Goal: Task Accomplishment & Management: Complete application form

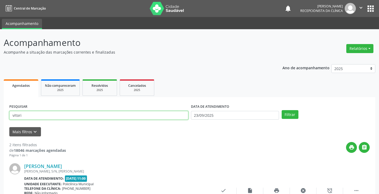
click at [140, 118] on input "vitori" at bounding box center [98, 115] width 179 height 9
type input "v"
type input "diva"
click at [282, 110] on button "Filtrar" at bounding box center [290, 114] width 17 height 9
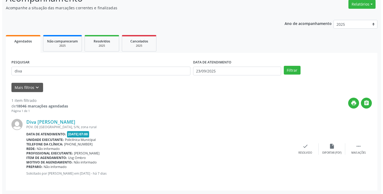
scroll to position [45, 0]
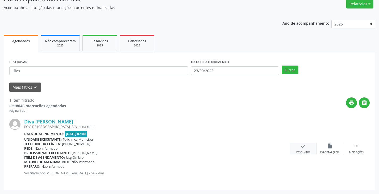
click at [303, 149] on div "check Resolvido" at bounding box center [303, 148] width 27 height 11
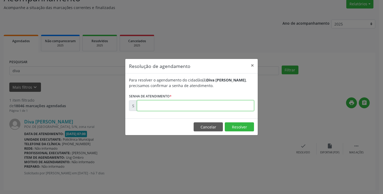
click at [233, 107] on input "text" at bounding box center [195, 106] width 117 height 11
type input "00177260"
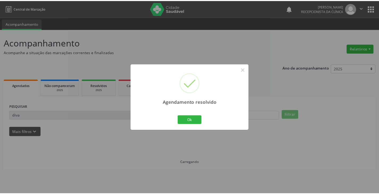
scroll to position [0, 0]
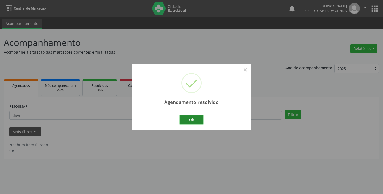
click at [193, 119] on button "Ok" at bounding box center [192, 120] width 24 height 9
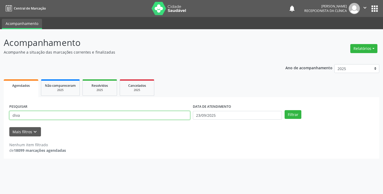
click at [95, 115] on input "diva" at bounding box center [99, 115] width 181 height 9
type input "d"
click at [285, 110] on button "Filtrar" at bounding box center [293, 114] width 17 height 9
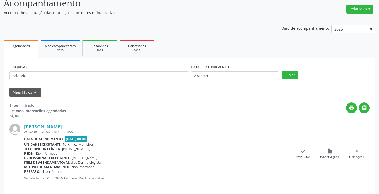
scroll to position [45, 0]
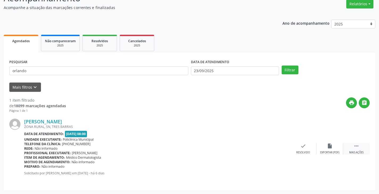
click at [361, 151] on div "Mais ações" at bounding box center [356, 153] width 14 height 4
click at [278, 150] on div "print Imprimir" at bounding box center [276, 148] width 27 height 11
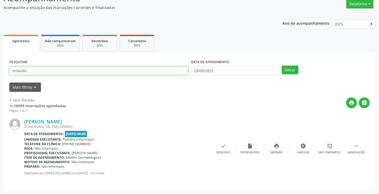
click at [142, 72] on input "orlando" at bounding box center [98, 70] width 179 height 9
type input "o"
type input "valde"
click at [282, 66] on button "Filtrar" at bounding box center [290, 70] width 17 height 9
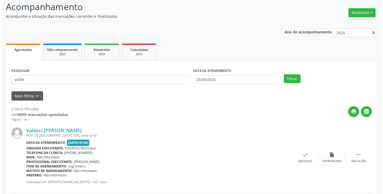
scroll to position [80, 0]
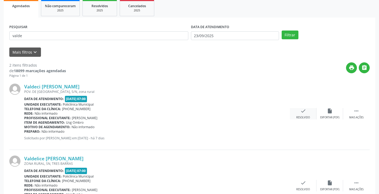
click at [304, 112] on icon "check" at bounding box center [303, 111] width 6 height 6
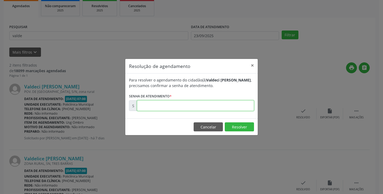
click at [228, 107] on input "text" at bounding box center [195, 106] width 117 height 11
type input "00177193"
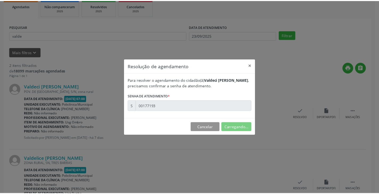
scroll to position [0, 0]
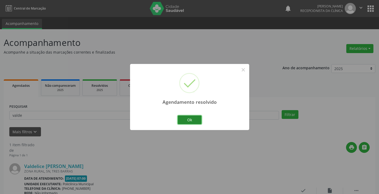
click at [189, 120] on button "Ok" at bounding box center [190, 120] width 24 height 9
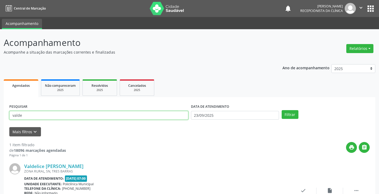
click at [168, 119] on input "valde" at bounding box center [98, 115] width 179 height 9
type input "v"
type input "[PERSON_NAME]"
click at [282, 110] on button "Filtrar" at bounding box center [290, 114] width 17 height 9
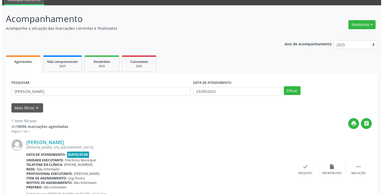
scroll to position [45, 0]
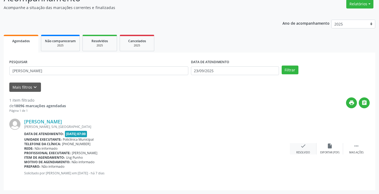
click at [299, 148] on div "check Resolvido" at bounding box center [303, 148] width 27 height 11
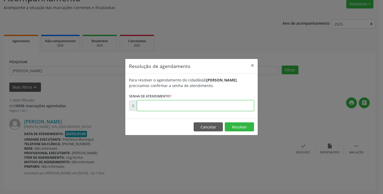
click at [236, 106] on input "text" at bounding box center [195, 106] width 117 height 11
type input "00177188"
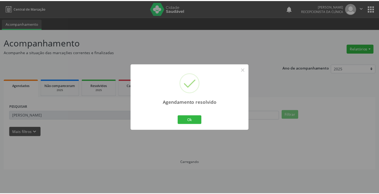
scroll to position [0, 0]
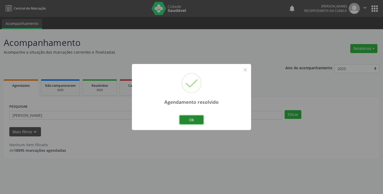
click at [197, 119] on button "Ok" at bounding box center [192, 120] width 24 height 9
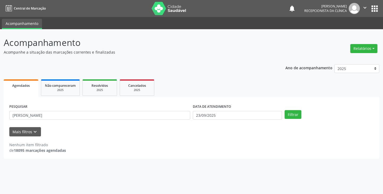
click at [182, 120] on div "PESQUISAR [PERSON_NAME]" at bounding box center [100, 113] width 184 height 21
click at [176, 118] on input "[PERSON_NAME]" at bounding box center [99, 115] width 181 height 9
type input "j"
click at [285, 110] on button "Filtrar" at bounding box center [293, 114] width 17 height 9
click at [176, 118] on input "sin" at bounding box center [99, 115] width 181 height 9
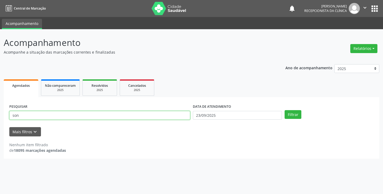
type input "son"
click at [285, 110] on button "Filtrar" at bounding box center [293, 114] width 17 height 9
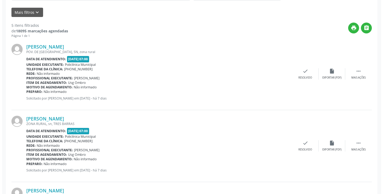
scroll to position [133, 0]
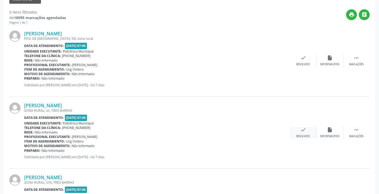
click at [305, 131] on icon "check" at bounding box center [303, 130] width 6 height 6
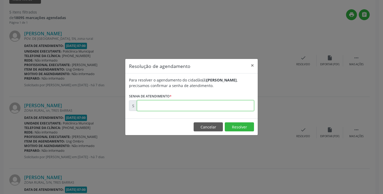
click at [231, 106] on input "text" at bounding box center [195, 106] width 117 height 11
type input "00177198"
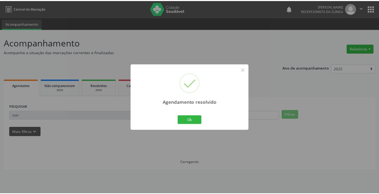
scroll to position [0, 0]
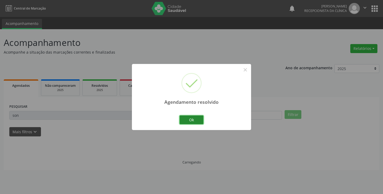
click at [188, 119] on button "Ok" at bounding box center [192, 120] width 24 height 9
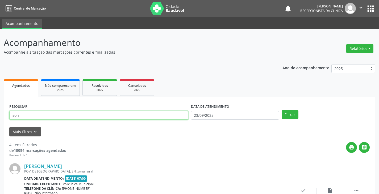
click at [175, 118] on input "son" at bounding box center [98, 115] width 179 height 9
type input "s"
type input "elian"
click at [282, 110] on button "Filtrar" at bounding box center [290, 114] width 17 height 9
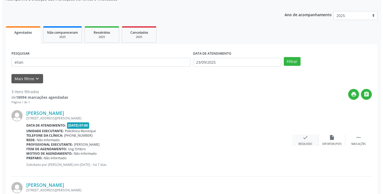
scroll to position [80, 0]
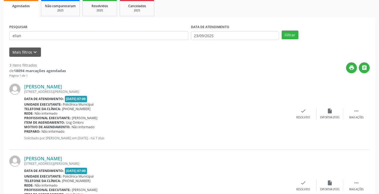
click at [306, 139] on div "[PERSON_NAME] [STREET_ADDRESS][PERSON_NAME] Data de atendimento: [DATE] 07:00 U…" at bounding box center [189, 114] width 360 height 72
click at [300, 109] on icon "check" at bounding box center [303, 111] width 6 height 6
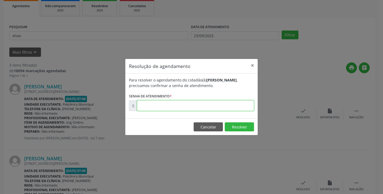
click at [228, 108] on input "text" at bounding box center [195, 106] width 117 height 11
type input "00177261"
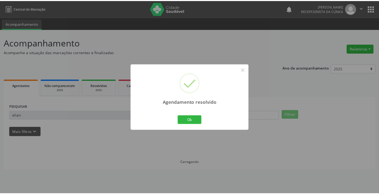
scroll to position [0, 0]
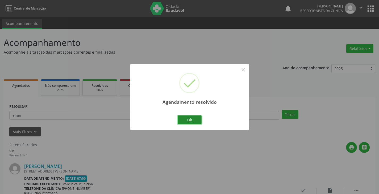
click at [200, 120] on button "Ok" at bounding box center [190, 120] width 24 height 9
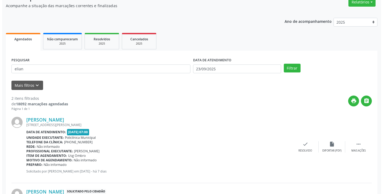
scroll to position [106, 0]
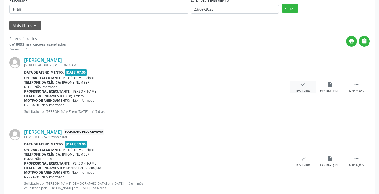
click at [303, 86] on icon "check" at bounding box center [303, 85] width 6 height 6
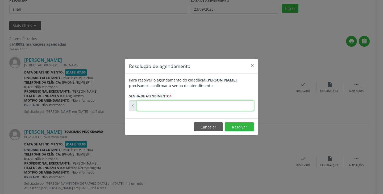
click at [226, 108] on input "text" at bounding box center [195, 106] width 117 height 11
type input "00177262"
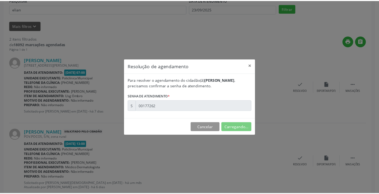
scroll to position [0, 0]
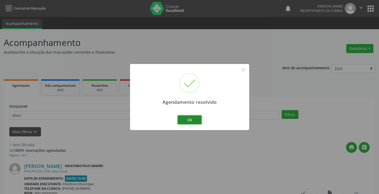
click at [185, 122] on button "Ok" at bounding box center [190, 120] width 24 height 9
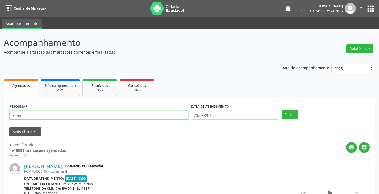
click at [174, 117] on input "elian" at bounding box center [98, 115] width 179 height 9
type input "e"
type input "gils"
click at [282, 110] on button "Filtrar" at bounding box center [290, 114] width 17 height 9
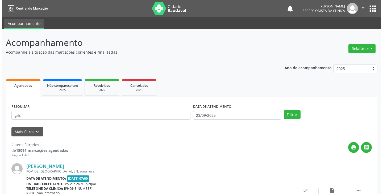
scroll to position [106, 0]
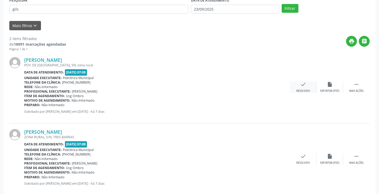
click at [303, 89] on div "check Resolvido" at bounding box center [303, 87] width 27 height 11
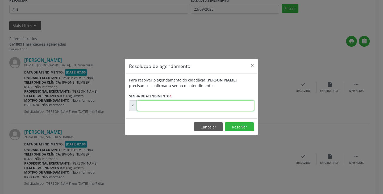
click at [226, 106] on input "text" at bounding box center [195, 106] width 117 height 11
type input "00177189"
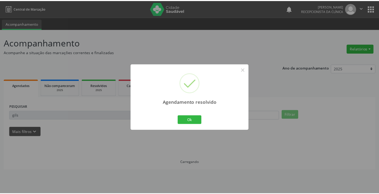
scroll to position [0, 0]
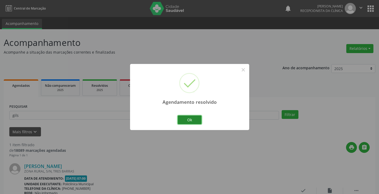
drag, startPoint x: 195, startPoint y: 119, endPoint x: 177, endPoint y: 120, distance: 18.4
click at [194, 120] on button "Ok" at bounding box center [190, 120] width 24 height 9
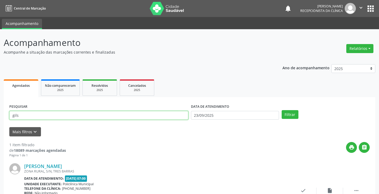
click at [173, 116] on input "gils" at bounding box center [98, 115] width 179 height 9
type input "g"
type input "[PERSON_NAME]"
click at [282, 110] on button "Filtrar" at bounding box center [290, 114] width 17 height 9
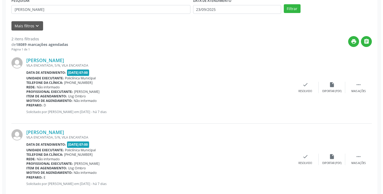
scroll to position [106, 0]
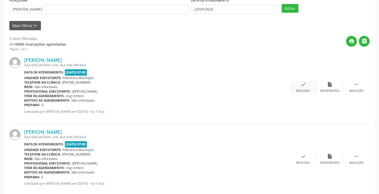
click at [301, 90] on div "Resolvido" at bounding box center [303, 91] width 14 height 4
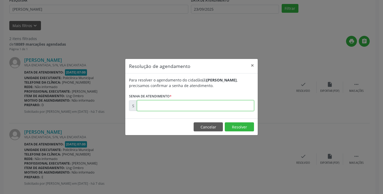
click at [206, 105] on input "text" at bounding box center [195, 106] width 117 height 11
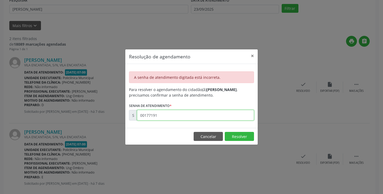
click at [167, 118] on input "00177191" at bounding box center [195, 115] width 117 height 11
type input "00177190"
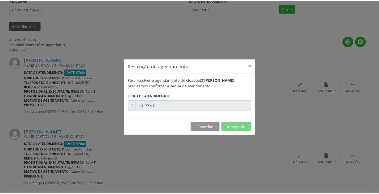
scroll to position [0, 0]
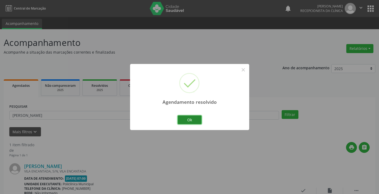
click at [189, 122] on button "Ok" at bounding box center [190, 120] width 24 height 9
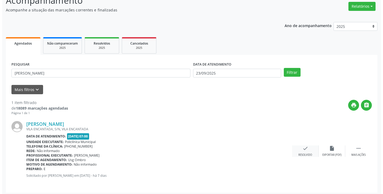
scroll to position [45, 0]
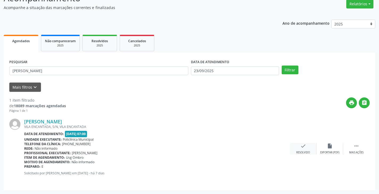
click at [302, 148] on icon "check" at bounding box center [303, 146] width 6 height 6
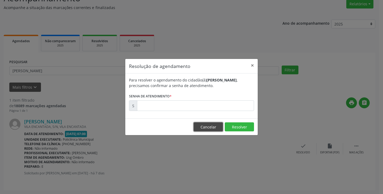
click at [199, 125] on button "Cancelar" at bounding box center [208, 127] width 29 height 9
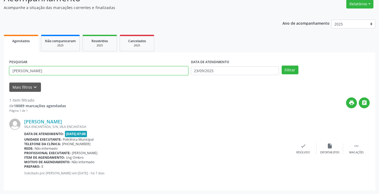
click at [140, 72] on input "[PERSON_NAME]" at bounding box center [98, 70] width 179 height 9
drag, startPoint x: 173, startPoint y: 115, endPoint x: 250, endPoint y: 137, distance: 80.0
click at [181, 118] on div "[PERSON_NAME] [GEOGRAPHIC_DATA], S/N, VILA ENCANTADA Data de atendimento: [DATE…" at bounding box center [189, 149] width 360 height 72
click at [300, 146] on div "check Resolvido" at bounding box center [303, 148] width 27 height 11
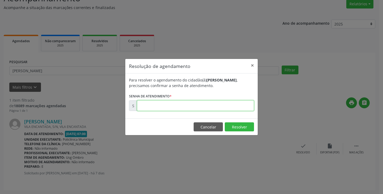
click at [228, 109] on input "text" at bounding box center [195, 106] width 117 height 11
type input "00177191"
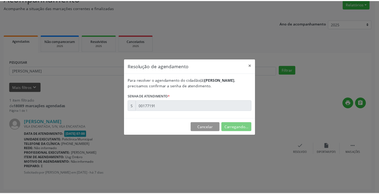
scroll to position [0, 0]
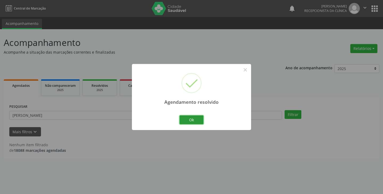
drag, startPoint x: 197, startPoint y: 118, endPoint x: 171, endPoint y: 115, distance: 26.3
click at [196, 118] on button "Ok" at bounding box center [192, 120] width 24 height 9
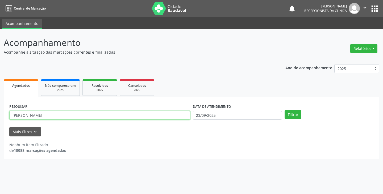
click at [169, 114] on input "[PERSON_NAME]" at bounding box center [99, 115] width 181 height 9
type input "m"
type input "orla"
click at [285, 110] on button "Filtrar" at bounding box center [293, 114] width 17 height 9
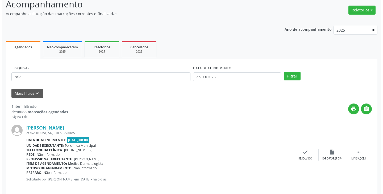
scroll to position [45, 0]
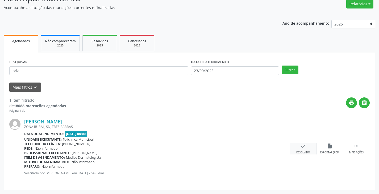
click at [304, 151] on div "check Resolvido" at bounding box center [303, 148] width 27 height 11
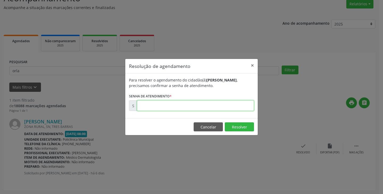
click at [239, 108] on input "text" at bounding box center [195, 106] width 117 height 11
type input "00177414"
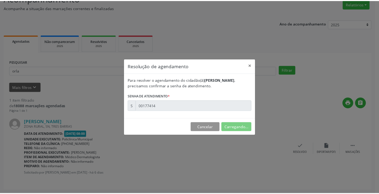
scroll to position [0, 0]
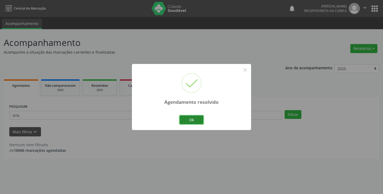
click at [189, 119] on button "Ok" at bounding box center [192, 120] width 24 height 9
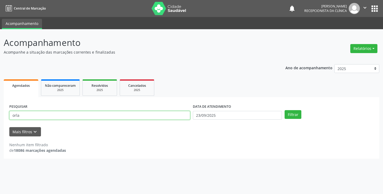
click at [182, 117] on input "orla" at bounding box center [99, 115] width 181 height 9
type input "o"
type input "ales"
click at [285, 110] on button "Filtrar" at bounding box center [293, 114] width 17 height 9
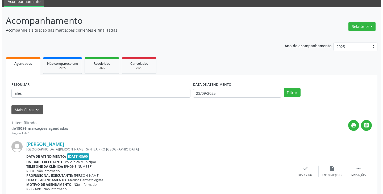
scroll to position [45, 0]
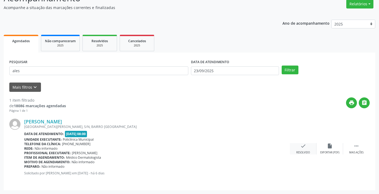
click at [299, 147] on div "check Resolvido" at bounding box center [303, 148] width 27 height 11
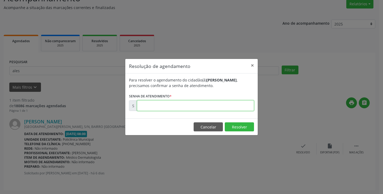
click at [238, 107] on input "text" at bounding box center [195, 106] width 117 height 11
type input "00177380"
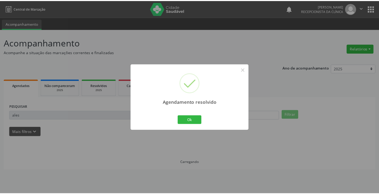
scroll to position [0, 0]
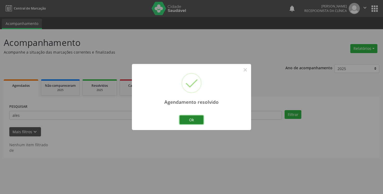
click at [185, 117] on button "Ok" at bounding box center [192, 120] width 24 height 9
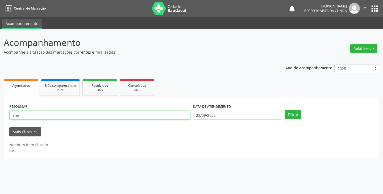
click at [171, 117] on input "ales" at bounding box center [99, 115] width 181 height 9
type input "a"
click at [285, 110] on button "Filtrar" at bounding box center [293, 114] width 17 height 9
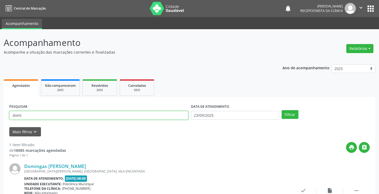
click at [171, 117] on input "domi" at bounding box center [98, 115] width 179 height 9
type input "dom"
click at [282, 110] on button "Filtrar" at bounding box center [290, 114] width 17 height 9
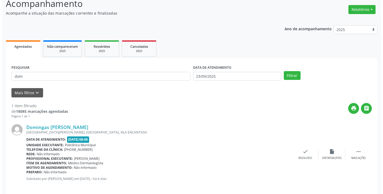
scroll to position [45, 0]
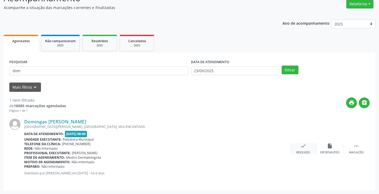
click at [303, 147] on icon "check" at bounding box center [303, 146] width 6 height 6
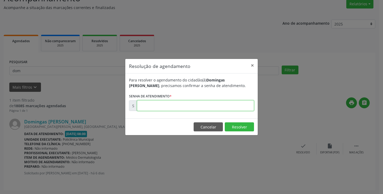
click at [216, 107] on input "text" at bounding box center [195, 106] width 117 height 11
type input "00000017"
click at [210, 127] on button "Cancelar" at bounding box center [208, 127] width 29 height 9
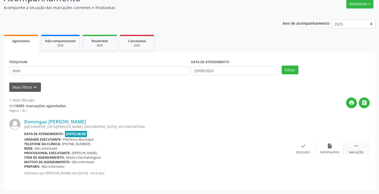
click at [356, 150] on div " Mais ações" at bounding box center [356, 148] width 27 height 11
click at [279, 151] on div "Imprimir" at bounding box center [276, 153] width 12 height 4
drag, startPoint x: 224, startPoint y: 147, endPoint x: 225, endPoint y: 144, distance: 2.8
click at [225, 144] on icon "check" at bounding box center [223, 146] width 6 height 6
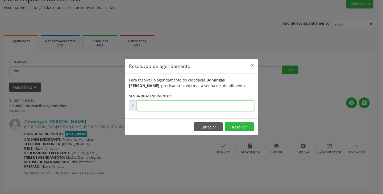
click at [203, 106] on input "text" at bounding box center [195, 106] width 117 height 11
paste input "00177373"
type input "00177373"
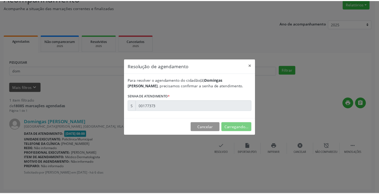
scroll to position [0, 0]
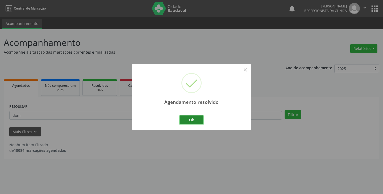
click at [191, 119] on button "Ok" at bounding box center [192, 120] width 24 height 9
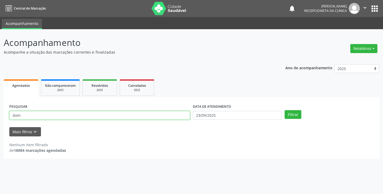
click at [176, 116] on input "dom" at bounding box center [99, 115] width 181 height 9
type input "d"
type input "tha"
click at [285, 110] on button "Filtrar" at bounding box center [293, 114] width 17 height 9
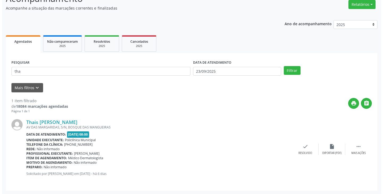
scroll to position [45, 0]
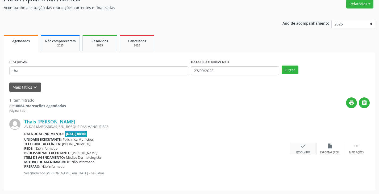
click at [301, 148] on icon "check" at bounding box center [303, 146] width 6 height 6
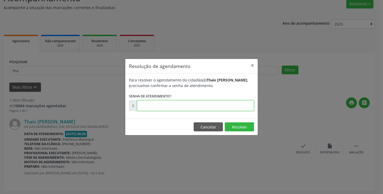
click at [232, 106] on input "text" at bounding box center [195, 106] width 117 height 11
type input "00177412"
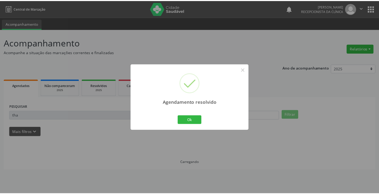
scroll to position [0, 0]
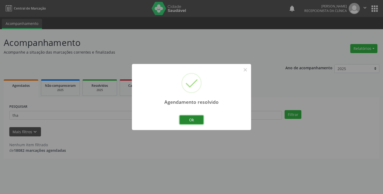
click at [196, 121] on button "Ok" at bounding box center [192, 120] width 24 height 9
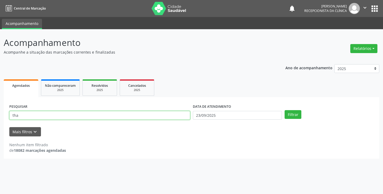
click at [145, 116] on input "tha" at bounding box center [99, 115] width 181 height 9
type input "t"
type input "carm"
click at [285, 110] on button "Filtrar" at bounding box center [293, 114] width 17 height 9
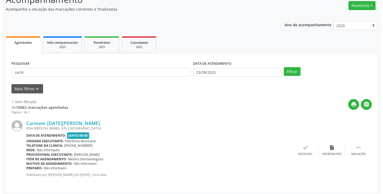
scroll to position [45, 0]
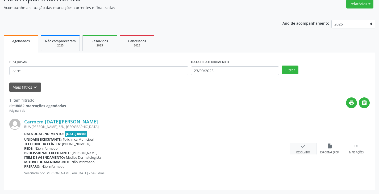
click at [303, 151] on div "check Resolvido" at bounding box center [303, 148] width 27 height 11
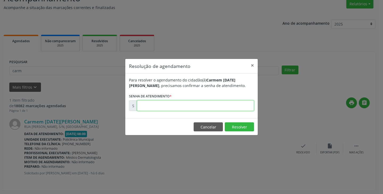
click at [235, 107] on input "text" at bounding box center [195, 106] width 117 height 11
type input "00177407"
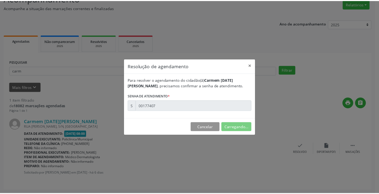
scroll to position [0, 0]
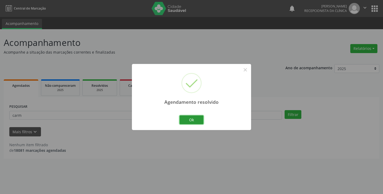
drag, startPoint x: 201, startPoint y: 116, endPoint x: 188, endPoint y: 118, distance: 13.2
click at [198, 117] on button "Ok" at bounding box center [192, 120] width 24 height 9
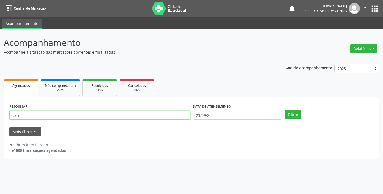
click at [184, 118] on input "carm" at bounding box center [99, 115] width 181 height 9
type input "c"
type input "hild"
click at [285, 110] on button "Filtrar" at bounding box center [293, 114] width 17 height 9
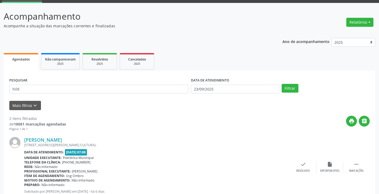
scroll to position [80, 0]
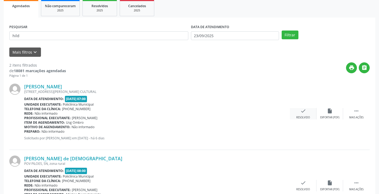
click at [299, 115] on div "check Resolvido" at bounding box center [303, 113] width 27 height 11
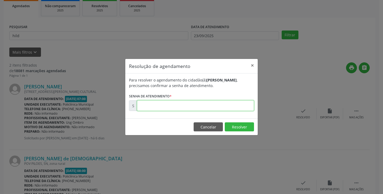
click at [237, 102] on input "text" at bounding box center [195, 106] width 117 height 11
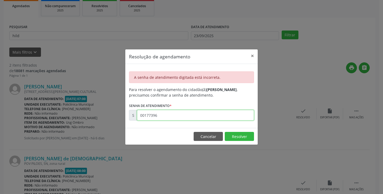
click at [214, 115] on input "00177396" at bounding box center [195, 115] width 117 height 11
type input "00177396"
drag, startPoint x: 159, startPoint y: 115, endPoint x: 146, endPoint y: 114, distance: 12.5
click at [145, 115] on input "00177396" at bounding box center [195, 115] width 117 height 11
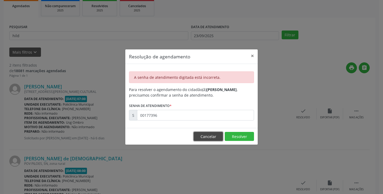
click at [200, 135] on button "Cancelar" at bounding box center [208, 136] width 29 height 9
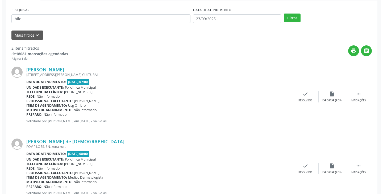
scroll to position [117, 0]
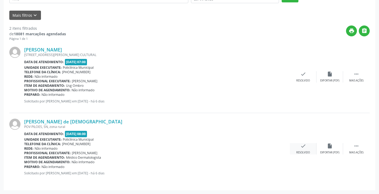
click at [303, 149] on icon "check" at bounding box center [303, 146] width 6 height 6
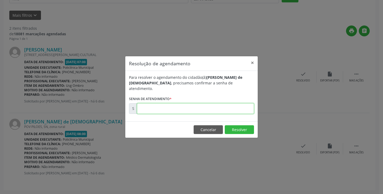
click at [231, 108] on input "text" at bounding box center [195, 108] width 117 height 11
paste input "00177396"
type input "00177396"
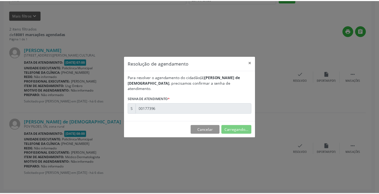
scroll to position [0, 0]
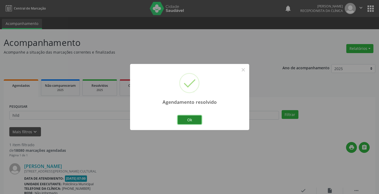
click at [187, 117] on button "Ok" at bounding box center [190, 120] width 24 height 9
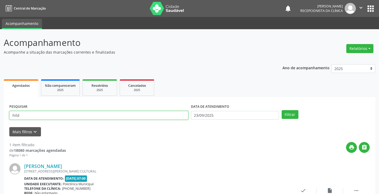
click at [175, 116] on input "hild" at bounding box center [98, 115] width 179 height 9
type input "h"
type input "iva"
click at [282, 110] on button "Filtrar" at bounding box center [290, 114] width 17 height 9
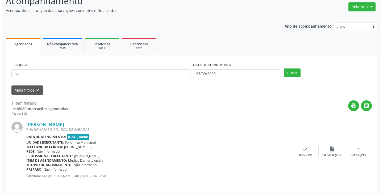
scroll to position [45, 0]
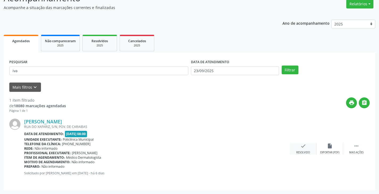
click at [303, 150] on div "check Resolvido" at bounding box center [303, 148] width 27 height 11
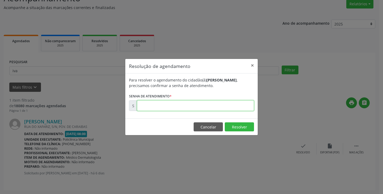
click at [231, 106] on input "text" at bounding box center [195, 106] width 117 height 11
type input "00177384"
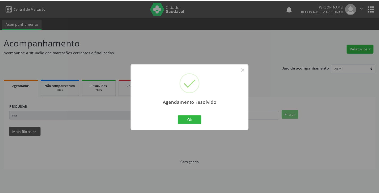
scroll to position [0, 0]
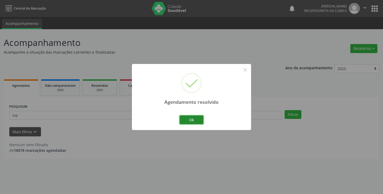
click at [194, 124] on button "Ok" at bounding box center [192, 120] width 24 height 9
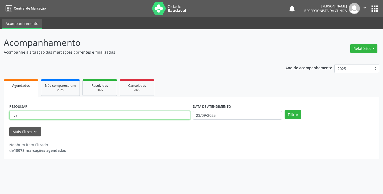
click at [175, 117] on input "iva" at bounding box center [99, 115] width 181 height 9
type input "i"
type input "edn"
click at [285, 110] on button "Filtrar" at bounding box center [293, 114] width 17 height 9
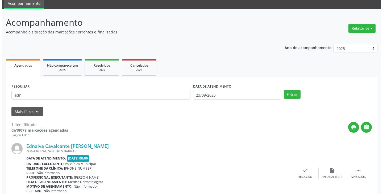
scroll to position [45, 0]
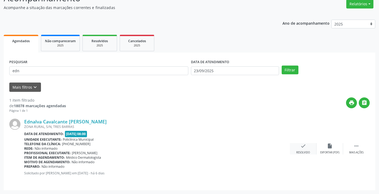
click at [302, 145] on icon "check" at bounding box center [303, 146] width 6 height 6
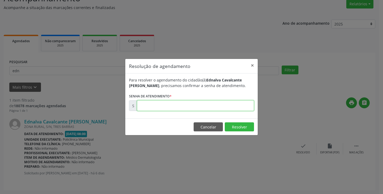
click at [229, 107] on input "text" at bounding box center [195, 106] width 117 height 11
drag, startPoint x: 245, startPoint y: 154, endPoint x: 240, endPoint y: 152, distance: 4.9
click at [243, 153] on div "Resolução de agendamento × Para resolver o agendamento do cidadão(ã) Ednalva Ca…" at bounding box center [191, 97] width 383 height 194
click at [212, 128] on button "Cancelar" at bounding box center [208, 127] width 29 height 9
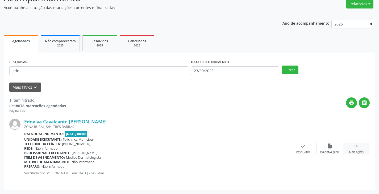
click at [357, 146] on icon "" at bounding box center [356, 146] width 6 height 6
click at [276, 148] on icon "print" at bounding box center [277, 146] width 6 height 6
click at [221, 148] on icon "check" at bounding box center [223, 146] width 6 height 6
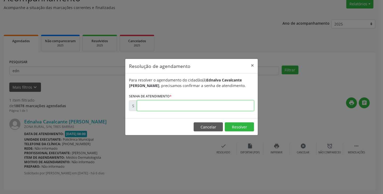
click at [196, 106] on input "text" at bounding box center [195, 106] width 117 height 11
paste input "00177393"
type input "00177393"
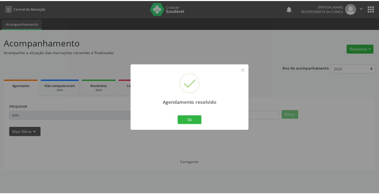
scroll to position [0, 0]
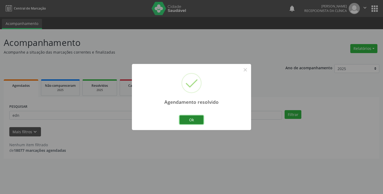
click at [189, 122] on button "Ok" at bounding box center [192, 120] width 24 height 9
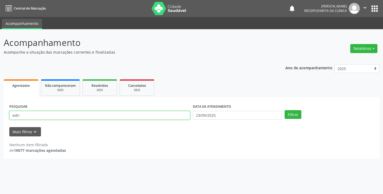
click at [181, 117] on input "edn" at bounding box center [99, 115] width 181 height 9
type input "e"
type input "laia"
click at [285, 110] on button "Filtrar" at bounding box center [293, 114] width 17 height 9
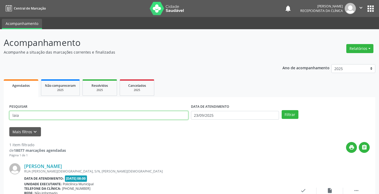
click at [165, 118] on input "laia" at bounding box center [98, 115] width 179 height 9
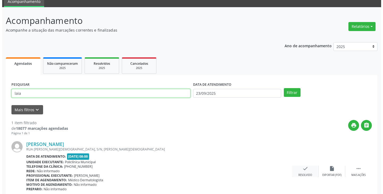
scroll to position [45, 0]
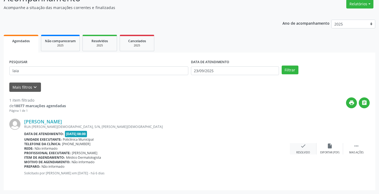
click at [298, 147] on div "check Resolvido" at bounding box center [303, 148] width 27 height 11
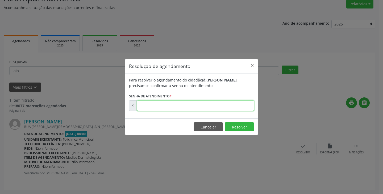
click at [219, 107] on input "text" at bounding box center [195, 106] width 117 height 11
type input "00177413"
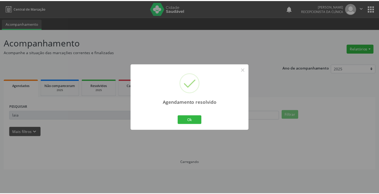
scroll to position [0, 0]
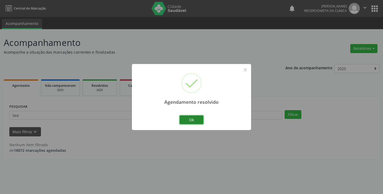
click at [186, 122] on button "Ok" at bounding box center [192, 120] width 24 height 9
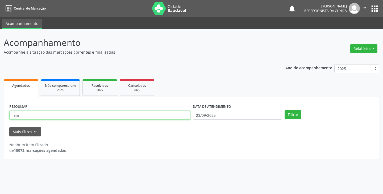
click at [178, 118] on input "laia" at bounding box center [99, 115] width 181 height 9
type input "l"
type input "beu"
click at [285, 110] on button "Filtrar" at bounding box center [293, 114] width 17 height 9
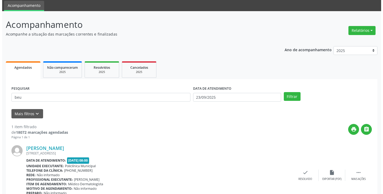
scroll to position [27, 0]
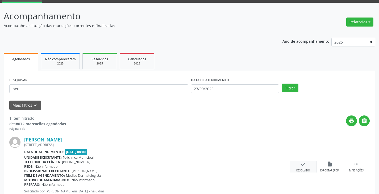
click at [301, 163] on icon "check" at bounding box center [303, 164] width 6 height 6
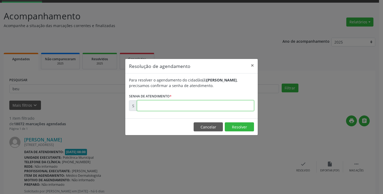
click at [239, 109] on input "text" at bounding box center [195, 106] width 117 height 11
type input "00177404"
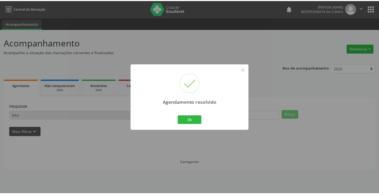
scroll to position [0, 0]
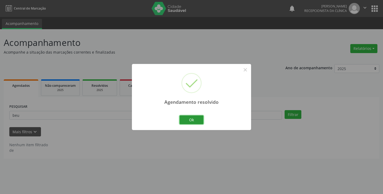
drag, startPoint x: 196, startPoint y: 121, endPoint x: 184, endPoint y: 120, distance: 11.8
click at [195, 121] on button "Ok" at bounding box center [192, 120] width 24 height 9
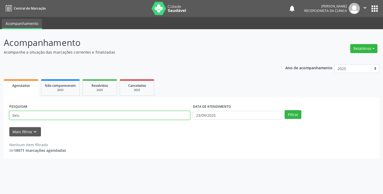
click at [179, 117] on input "beu" at bounding box center [99, 115] width 181 height 9
type input "b"
type input "eud"
click at [285, 110] on button "Filtrar" at bounding box center [293, 114] width 17 height 9
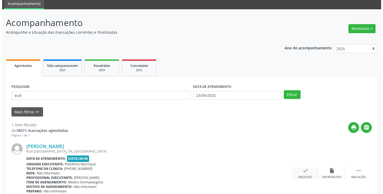
scroll to position [45, 0]
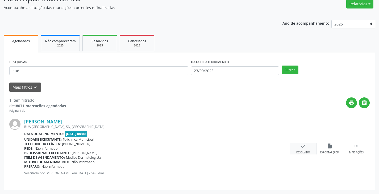
click at [299, 149] on div "check Resolvido" at bounding box center [303, 148] width 27 height 11
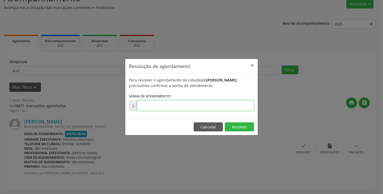
click at [243, 107] on input "text" at bounding box center [195, 106] width 117 height 11
type input "00177401"
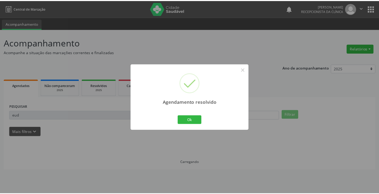
scroll to position [0, 0]
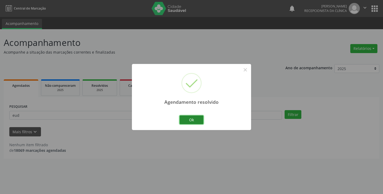
click at [193, 116] on button "Ok" at bounding box center [192, 120] width 24 height 9
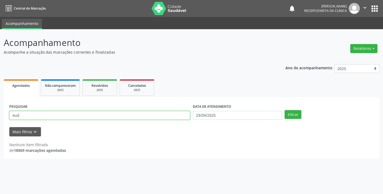
click at [136, 116] on input "eud" at bounding box center [99, 115] width 181 height 9
type input "e"
click at [285, 110] on button "Filtrar" at bounding box center [293, 114] width 17 height 9
click at [129, 116] on input "eliet" at bounding box center [99, 115] width 181 height 9
click at [285, 110] on button "Filtrar" at bounding box center [293, 114] width 17 height 9
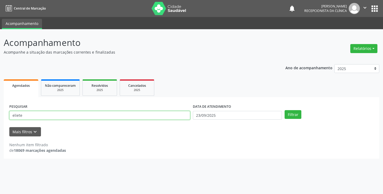
click at [34, 114] on input "eliete" at bounding box center [99, 115] width 181 height 9
click at [285, 110] on button "Filtrar" at bounding box center [293, 114] width 17 height 9
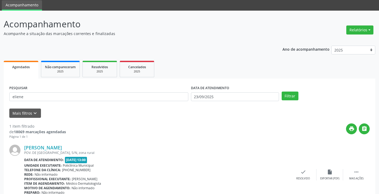
scroll to position [45, 0]
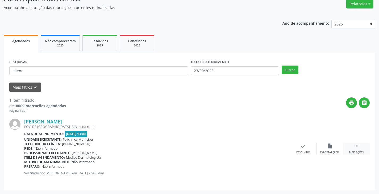
drag, startPoint x: 356, startPoint y: 145, endPoint x: 345, endPoint y: 146, distance: 11.2
click at [356, 146] on icon "" at bounding box center [356, 146] width 6 height 6
click at [278, 148] on icon "print" at bounding box center [277, 146] width 6 height 6
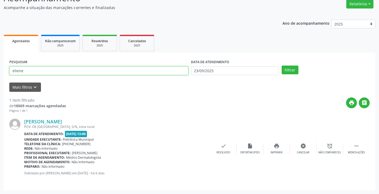
click at [130, 71] on input "eliene" at bounding box center [98, 70] width 179 height 9
type input "edi"
click at [282, 66] on button "Filtrar" at bounding box center [290, 70] width 17 height 9
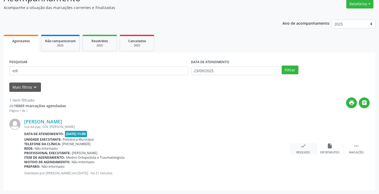
click at [304, 150] on div "check Resolvido" at bounding box center [303, 148] width 27 height 11
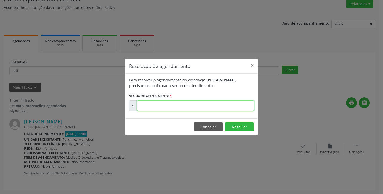
click at [206, 109] on input "text" at bounding box center [195, 106] width 117 height 11
type input "00178549"
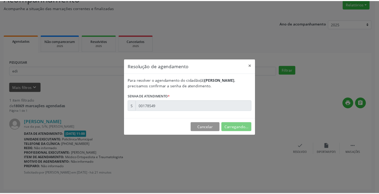
scroll to position [0, 0]
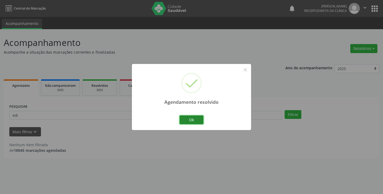
click at [197, 119] on button "Ok" at bounding box center [192, 120] width 24 height 9
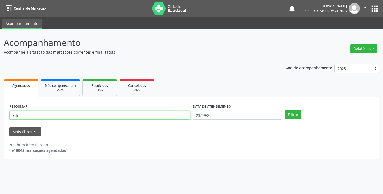
click at [70, 116] on input "edi" at bounding box center [99, 115] width 181 height 9
type input "e"
click at [123, 115] on input "text" at bounding box center [99, 115] width 181 height 9
click at [285, 110] on button "Filtrar" at bounding box center [293, 114] width 17 height 9
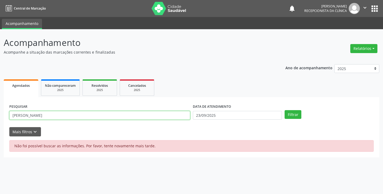
click at [171, 115] on input "[PERSON_NAME]" at bounding box center [99, 115] width 181 height 9
click at [285, 110] on button "Filtrar" at bounding box center [293, 114] width 17 height 9
click at [143, 117] on input "[PERSON_NAME]" at bounding box center [99, 115] width 181 height 9
click at [285, 110] on button "Filtrar" at bounding box center [293, 114] width 17 height 9
click at [143, 116] on input "[PERSON_NAME]" at bounding box center [99, 115] width 181 height 9
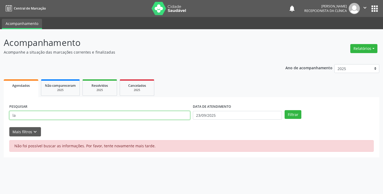
type input "l"
type input "[PERSON_NAME]"
click at [285, 110] on button "Filtrar" at bounding box center [293, 114] width 17 height 9
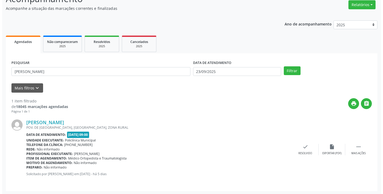
scroll to position [45, 0]
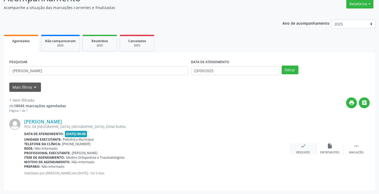
click at [298, 146] on div "check Resolvido" at bounding box center [303, 148] width 27 height 11
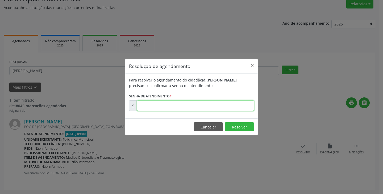
click at [233, 107] on input "text" at bounding box center [195, 106] width 117 height 11
type input "00177667"
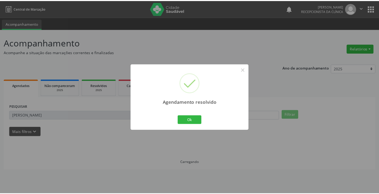
scroll to position [0, 0]
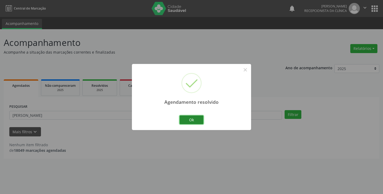
click at [195, 119] on button "Ok" at bounding box center [192, 120] width 24 height 9
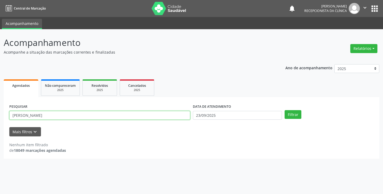
click at [181, 115] on input "[PERSON_NAME]" at bounding box center [99, 115] width 181 height 9
type input "p"
click at [285, 110] on button "Filtrar" at bounding box center [293, 114] width 17 height 9
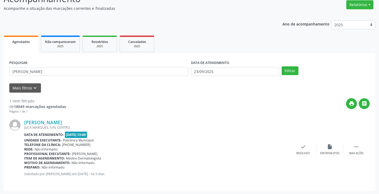
scroll to position [45, 0]
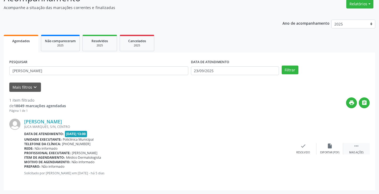
click at [352, 149] on div " Mais ações" at bounding box center [356, 148] width 27 height 11
click at [272, 149] on div "print Imprimir" at bounding box center [276, 148] width 27 height 11
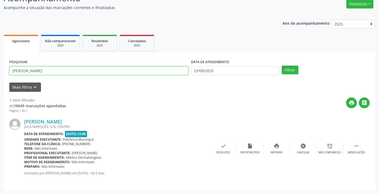
click at [125, 70] on input "[PERSON_NAME]" at bounding box center [98, 70] width 179 height 9
type input "l"
click at [282, 66] on button "Filtrar" at bounding box center [290, 70] width 17 height 9
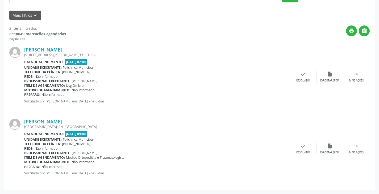
scroll to position [10, 0]
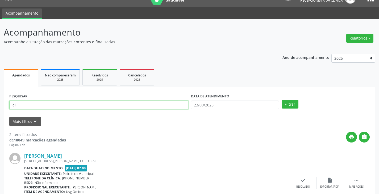
click at [119, 107] on input "ai" at bounding box center [98, 105] width 179 height 9
type input "a"
type input "at"
click at [282, 100] on button "Filtrar" at bounding box center [290, 104] width 17 height 9
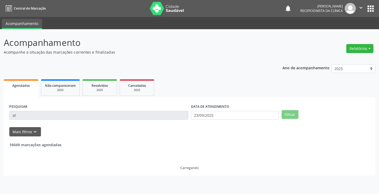
scroll to position [0, 0]
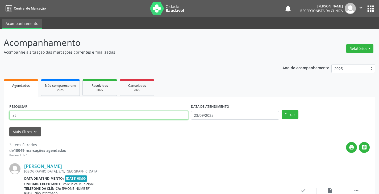
click at [96, 118] on input "at" at bounding box center [98, 115] width 179 height 9
click at [282, 110] on button "Filtrar" at bounding box center [290, 114] width 17 height 9
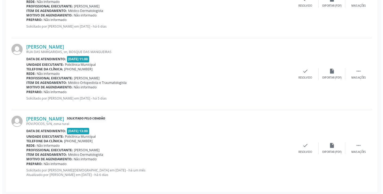
scroll to position [193, 0]
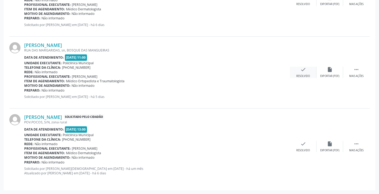
click at [305, 70] on icon "check" at bounding box center [303, 70] width 6 height 6
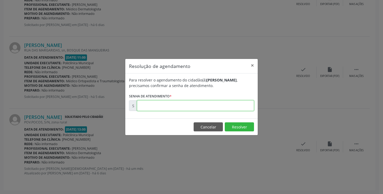
click at [225, 106] on input "text" at bounding box center [195, 106] width 117 height 11
type input "00177909"
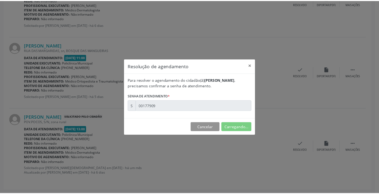
scroll to position [0, 0]
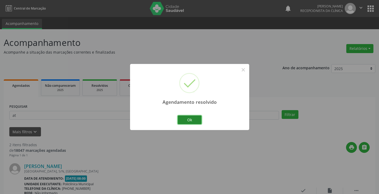
click at [187, 119] on button "Ok" at bounding box center [190, 120] width 24 height 9
